Goal: Task Accomplishment & Management: Manage account settings

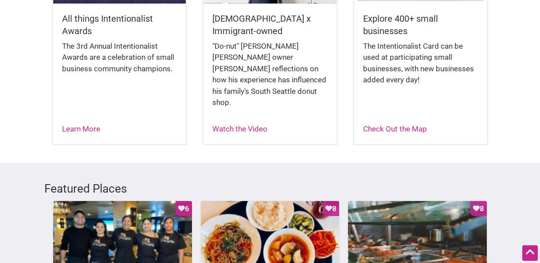
scroll to position [328, 0]
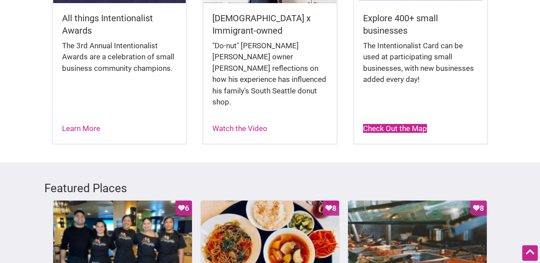
click at [376, 124] on link "Check Out the Map" at bounding box center [395, 128] width 64 height 9
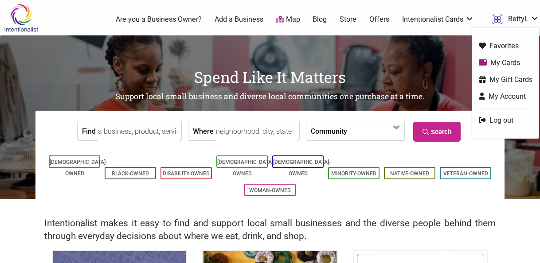
click at [502, 79] on link "My Gift Cards" at bounding box center [506, 79] width 54 height 10
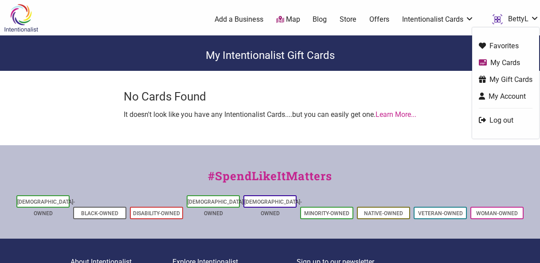
click at [497, 18] on img "BettyL" at bounding box center [497, 19] width 12 height 12
click at [493, 61] on link "My Cards" at bounding box center [506, 63] width 54 height 10
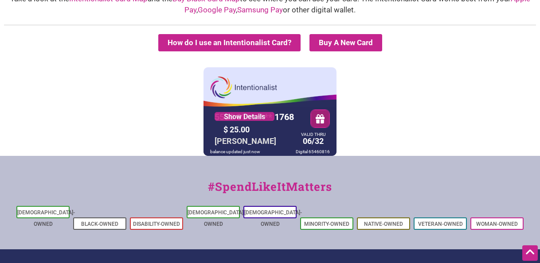
scroll to position [68, 0]
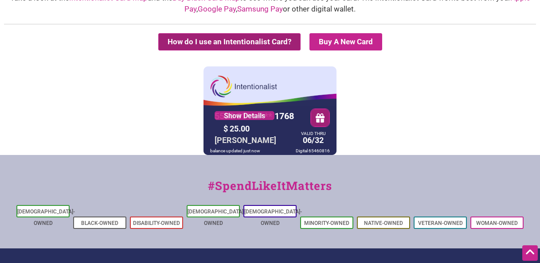
click at [270, 42] on button "How do I use an Intentionalist Card?" at bounding box center [229, 41] width 142 height 17
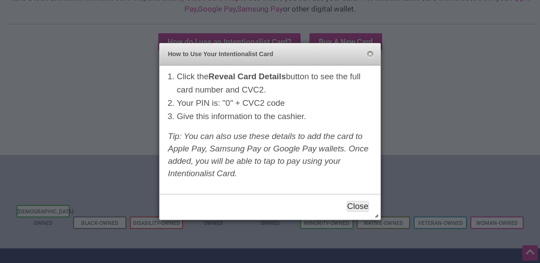
click at [353, 207] on button "Close" at bounding box center [358, 206] width 22 height 11
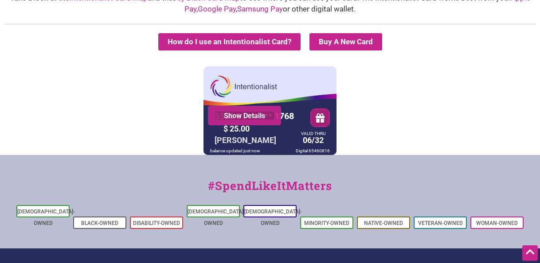
click at [264, 116] on link "Show Details" at bounding box center [245, 115] width 60 height 9
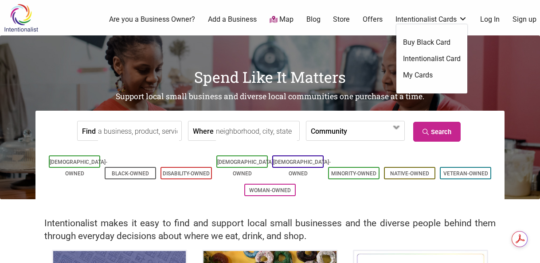
click at [423, 74] on link "My Cards" at bounding box center [432, 76] width 58 height 10
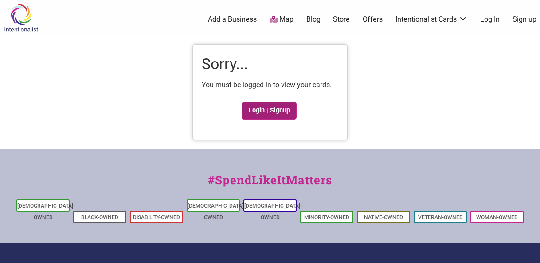
click at [257, 111] on link "Login | Signup" at bounding box center [269, 111] width 55 height 18
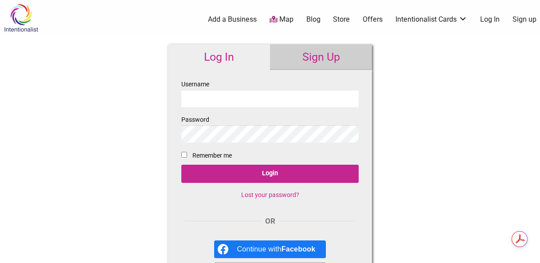
type input "BettyL"
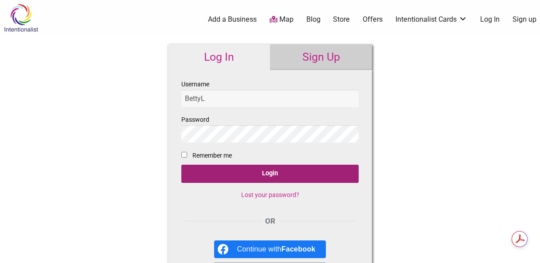
click at [272, 174] on input "Login" at bounding box center [269, 174] width 177 height 18
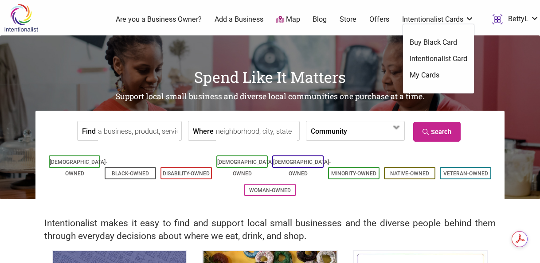
click at [426, 75] on link "My Cards" at bounding box center [439, 76] width 58 height 10
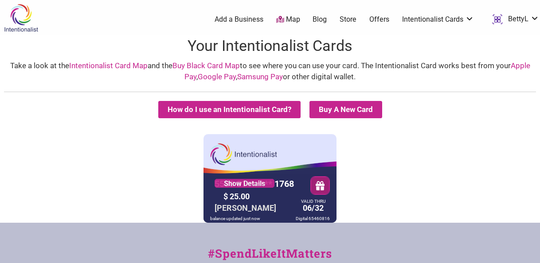
click at [427, 74] on div "Take a look at the Intentionalist Card Map and the Buy Black Card Map to see wh…" at bounding box center [270, 71] width 522 height 23
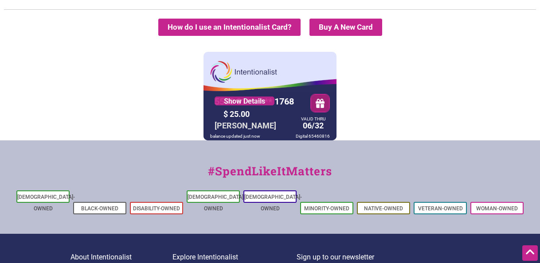
scroll to position [83, 0]
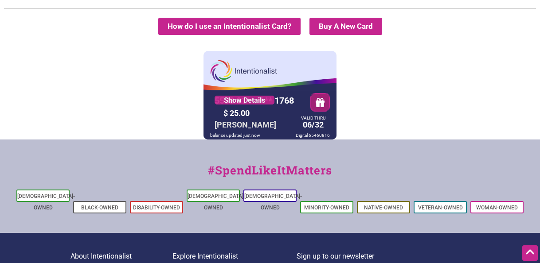
click at [281, 99] on div "5530 01** **** 1768" at bounding box center [254, 100] width 84 height 15
click at [286, 79] on div "5530 01** **** 1768 Show Details $ 25.00 [PERSON_NAME] VALID THRU 06/32 balance…" at bounding box center [270, 95] width 133 height 89
click at [278, 82] on div "5530 01** **** 1768 Show Details $ 25.00 [PERSON_NAME] VALID THRU 06/32 balance…" at bounding box center [270, 95] width 133 height 89
click at [320, 104] on button "button" at bounding box center [320, 103] width 19 height 18
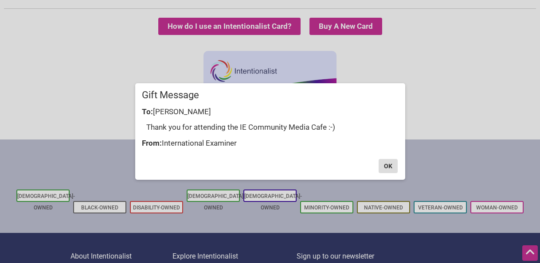
click at [381, 163] on button "OK" at bounding box center [388, 166] width 19 height 14
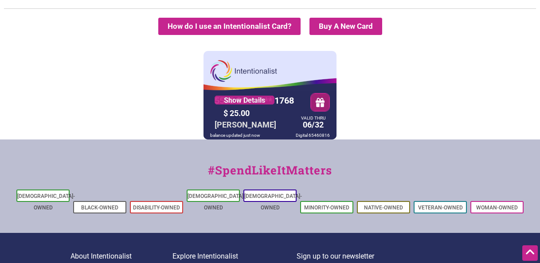
click at [274, 111] on div "$ 25.00" at bounding box center [258, 113] width 75 height 14
click at [261, 64] on div "5530 01** **** 1768 Show Details $ 25.00 BETTY LAU VALID THRU 06/32 balance upd…" at bounding box center [270, 95] width 133 height 89
click at [159, 79] on div "5530 01** **** 1768 Show Details $ 25.00 BETTY LAU VALID THRU 06/32 balance upd…" at bounding box center [270, 95] width 536 height 89
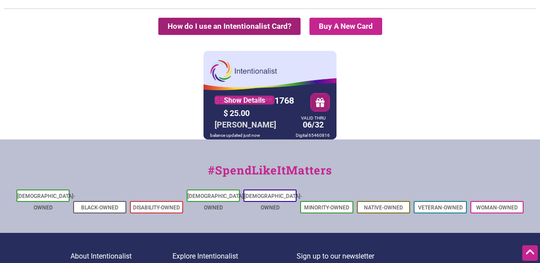
click at [241, 25] on button "How do I use an Intentionalist Card?" at bounding box center [229, 26] width 142 height 17
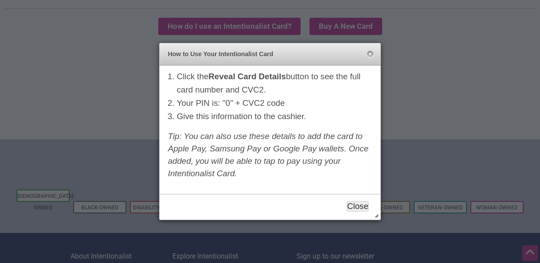
click at [359, 208] on button "Close" at bounding box center [358, 206] width 22 height 11
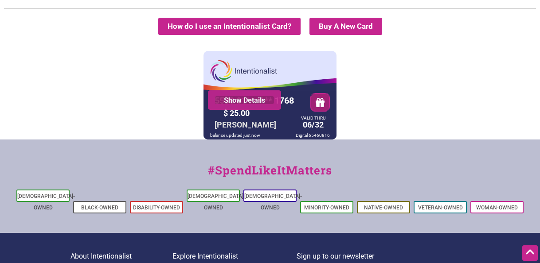
click at [268, 100] on link "Show Details" at bounding box center [245, 100] width 60 height 9
click at [251, 101] on link "Show Details" at bounding box center [245, 100] width 60 height 9
